Goal: Task Accomplishment & Management: Use online tool/utility

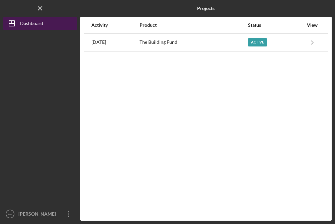
click at [49, 24] on button "Icon/Dashboard Dashboard" at bounding box center [40, 23] width 74 height 13
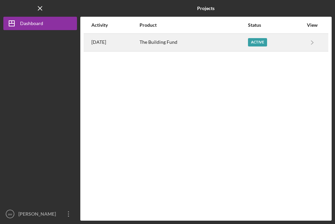
click at [217, 41] on div "The Building Fund" at bounding box center [194, 42] width 108 height 17
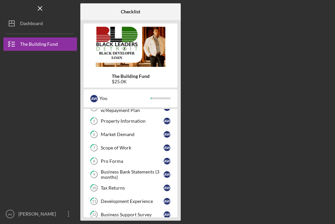
scroll to position [76, 0]
click at [120, 162] on div "Pro Forma" at bounding box center [132, 160] width 63 height 5
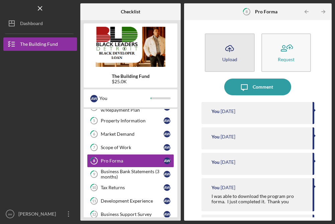
click at [232, 45] on icon "Icon/Upload" at bounding box center [229, 48] width 17 height 17
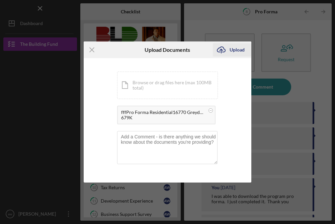
click at [239, 49] on div "Upload" at bounding box center [237, 49] width 15 height 13
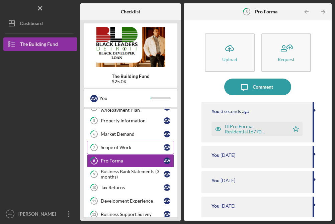
click at [131, 146] on div "Scope of Work" at bounding box center [132, 147] width 63 height 5
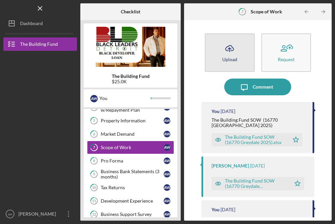
click at [227, 52] on icon "Icon/Upload" at bounding box center [229, 48] width 17 height 17
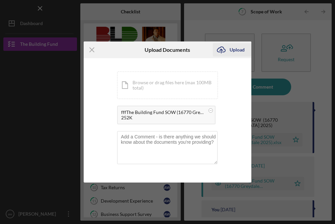
click at [241, 49] on div "Upload" at bounding box center [237, 49] width 15 height 13
